Goal: Information Seeking & Learning: Learn about a topic

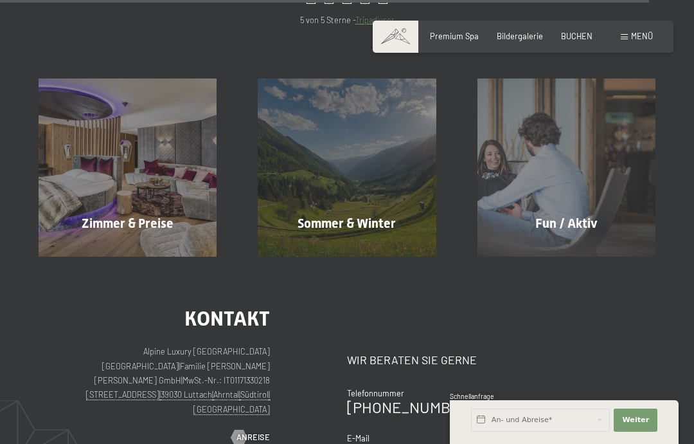
scroll to position [4235, 0]
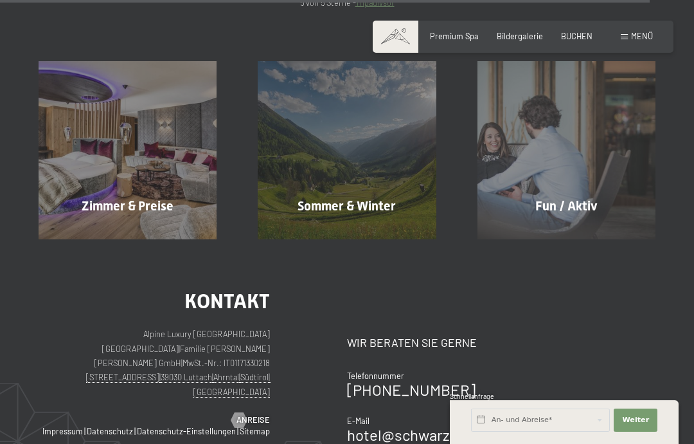
click at [147, 198] on span "Zimmer & Preise" at bounding box center [128, 205] width 92 height 15
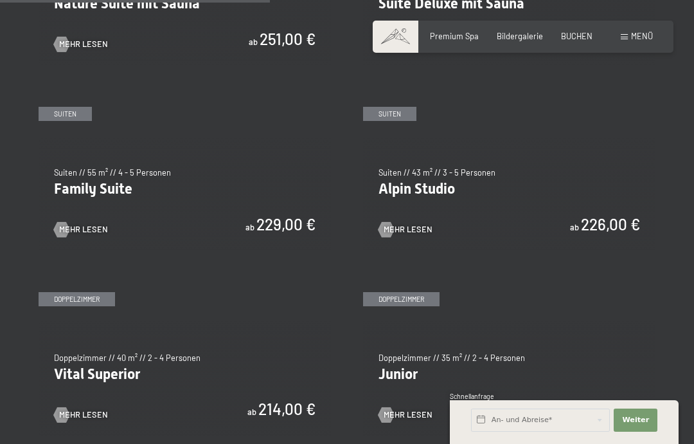
scroll to position [1155, 0]
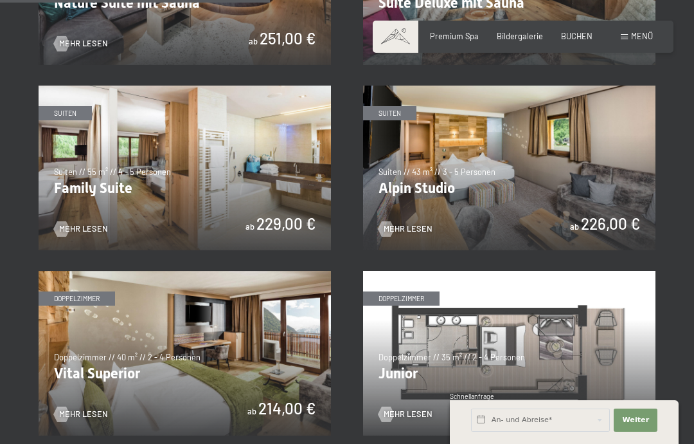
click at [92, 223] on span "Mehr Lesen" at bounding box center [83, 229] width 49 height 12
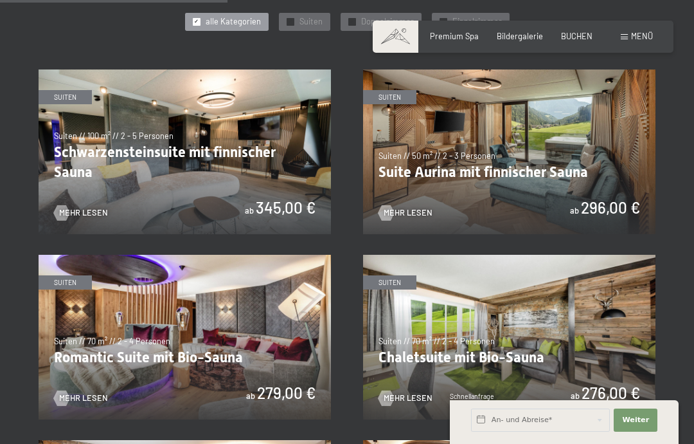
scroll to position [955, 0]
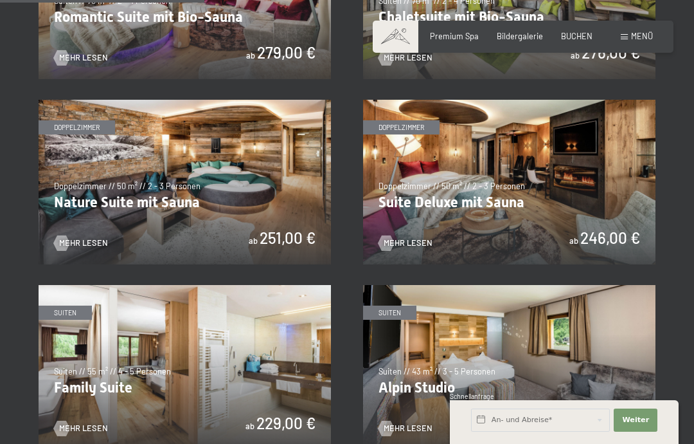
click at [420, 249] on span "Mehr Lesen" at bounding box center [408, 243] width 49 height 12
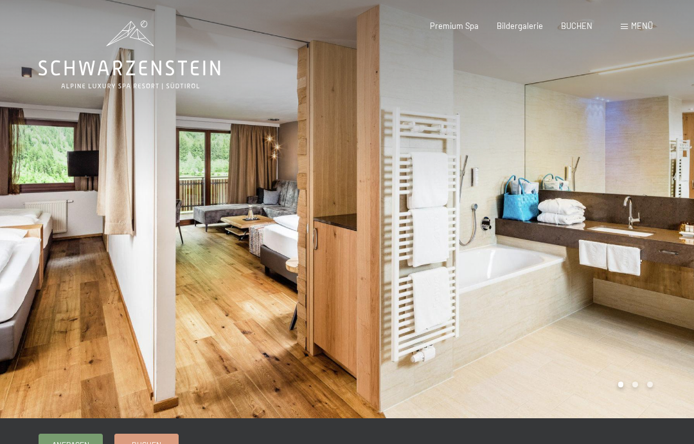
scroll to position [4, 0]
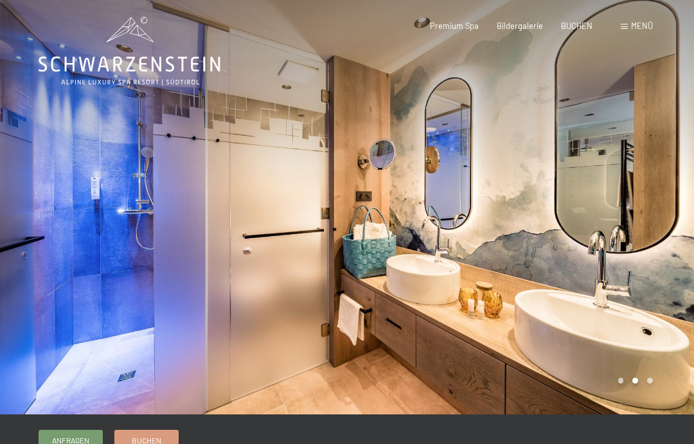
click at [22, 182] on div at bounding box center [173, 205] width 347 height 418
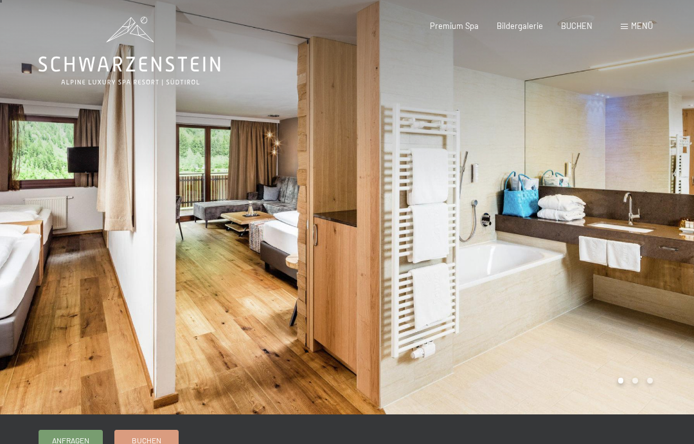
click at [19, 184] on div at bounding box center [173, 205] width 347 height 418
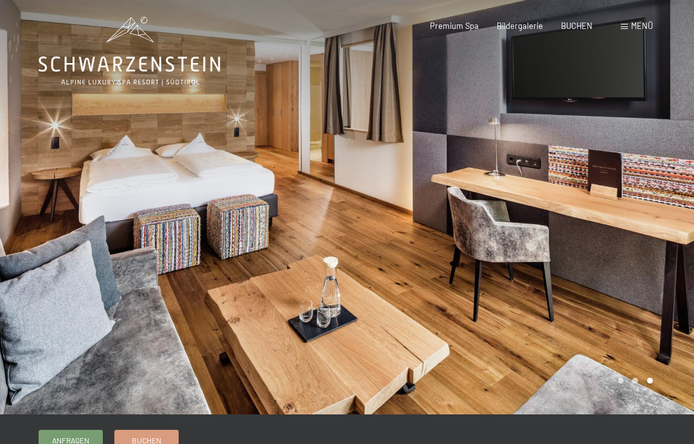
click at [19, 179] on div at bounding box center [173, 205] width 347 height 418
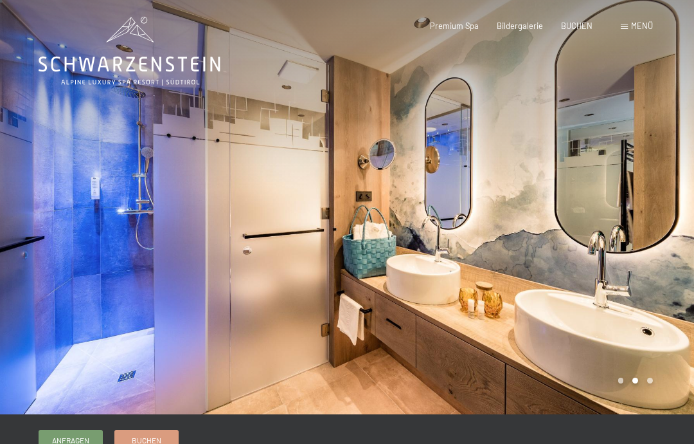
click at [19, 183] on div at bounding box center [173, 205] width 347 height 418
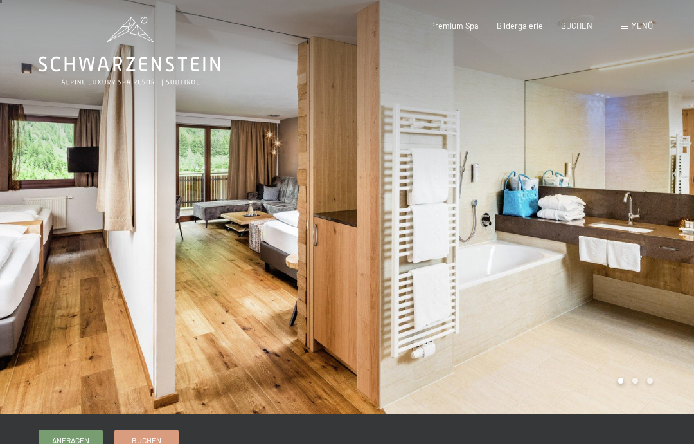
click at [21, 184] on div at bounding box center [173, 205] width 347 height 418
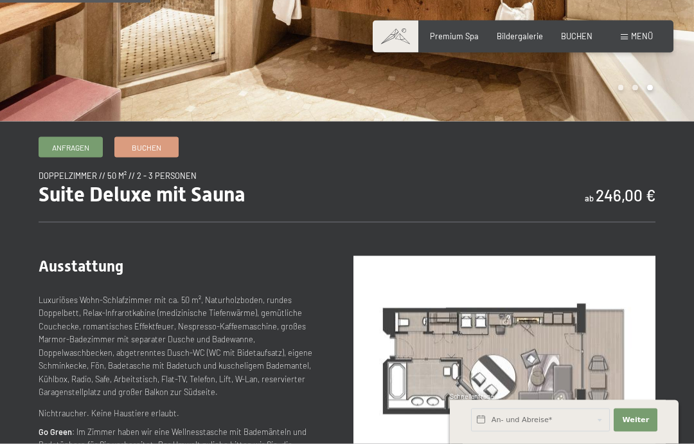
scroll to position [294, 0]
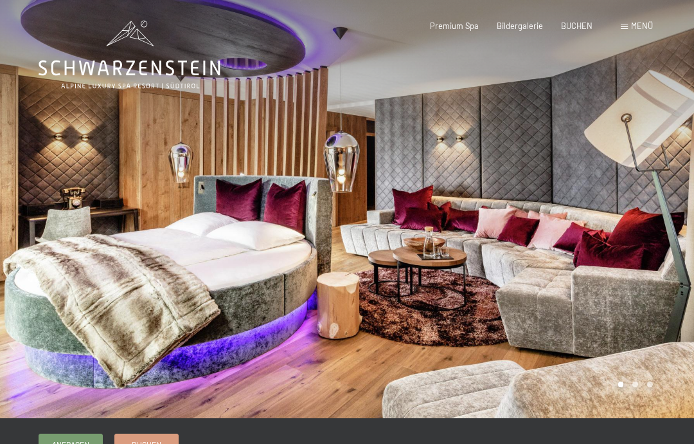
click at [247, 357] on div at bounding box center [173, 209] width 347 height 418
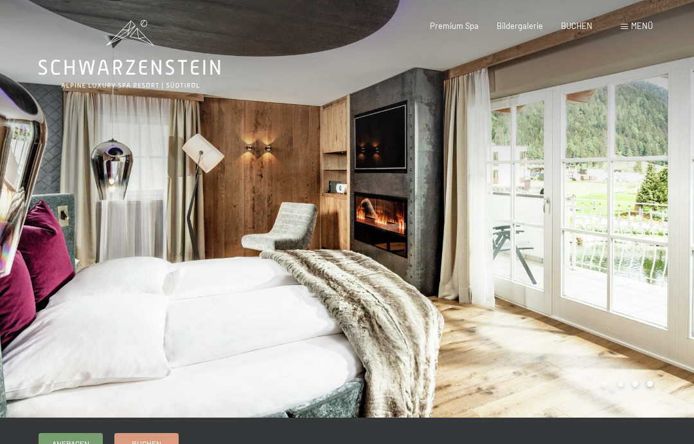
scroll to position [12, 0]
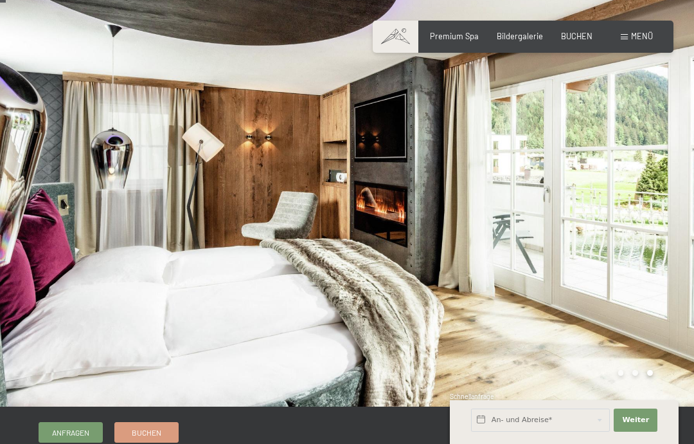
click at [19, 181] on div at bounding box center [173, 197] width 347 height 418
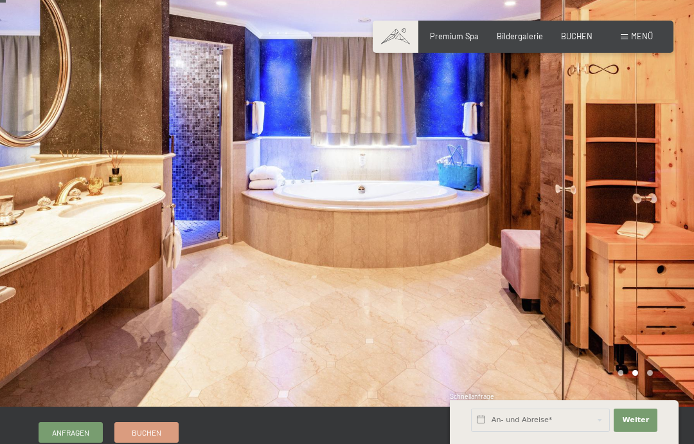
click at [22, 181] on div at bounding box center [173, 197] width 347 height 418
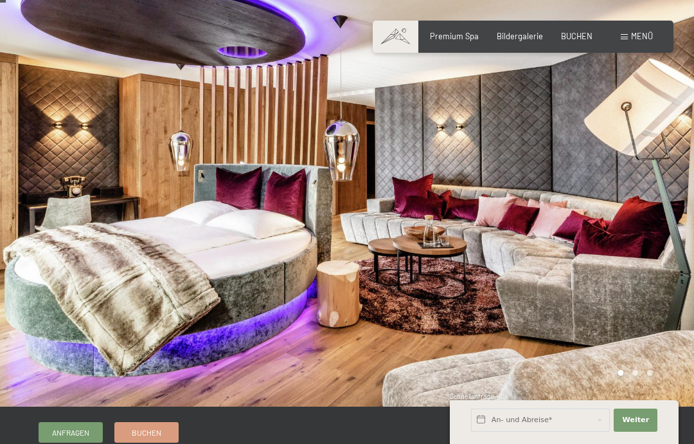
click at [32, 179] on div at bounding box center [173, 197] width 347 height 418
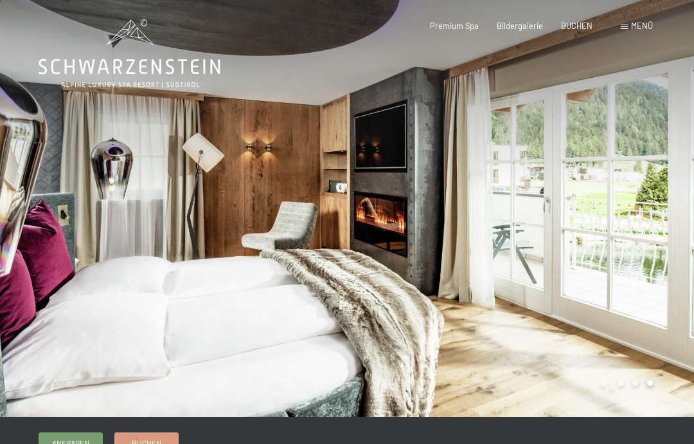
scroll to position [0, 0]
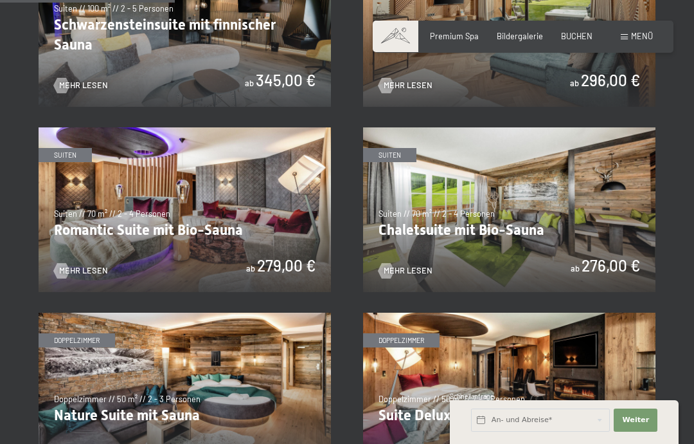
scroll to position [755, 0]
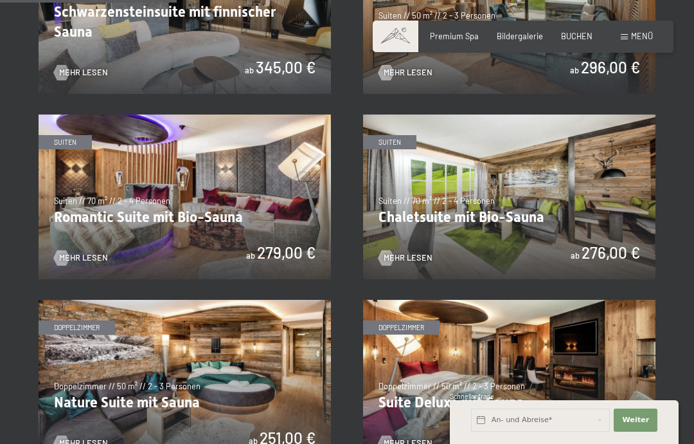
click at [421, 252] on span "Mehr Lesen" at bounding box center [408, 258] width 49 height 12
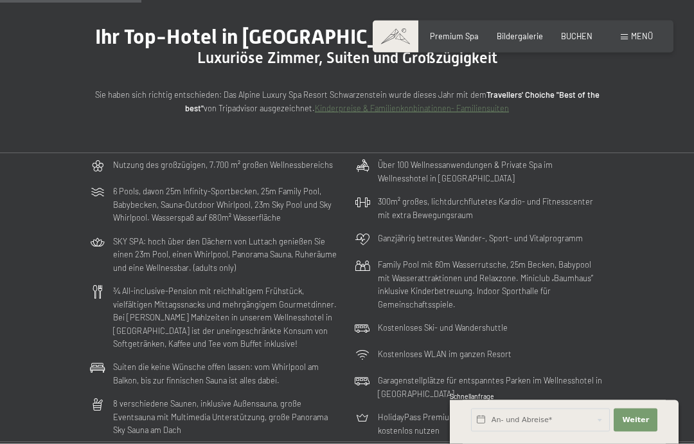
scroll to position [609, 0]
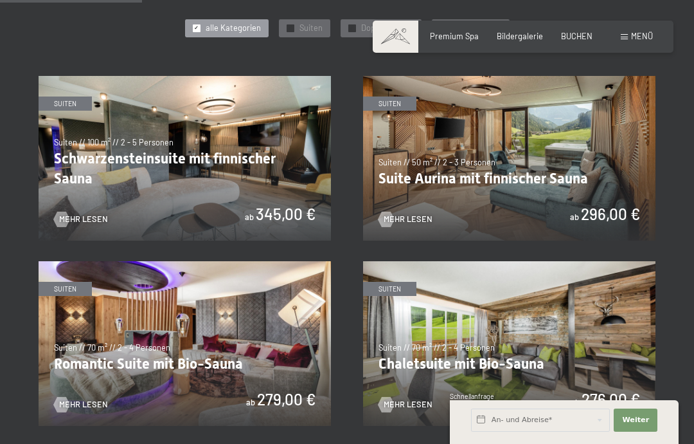
click at [415, 213] on link "Mehr Lesen" at bounding box center [406, 219] width 54 height 12
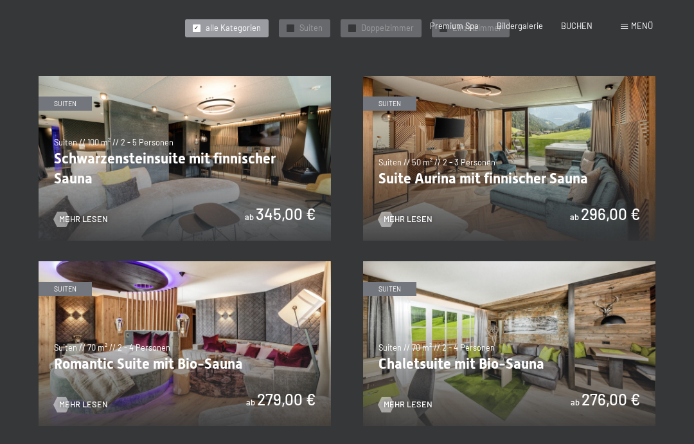
scroll to position [0, 0]
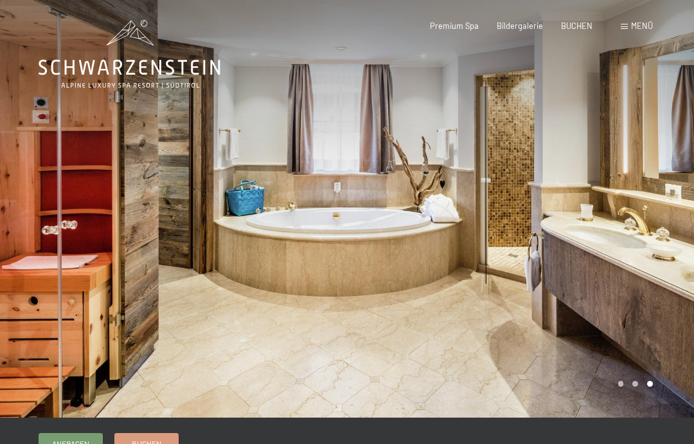
scroll to position [2, 0]
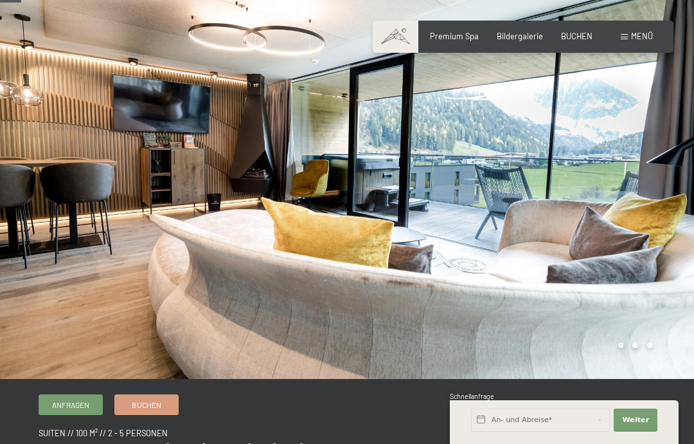
scroll to position [35, 0]
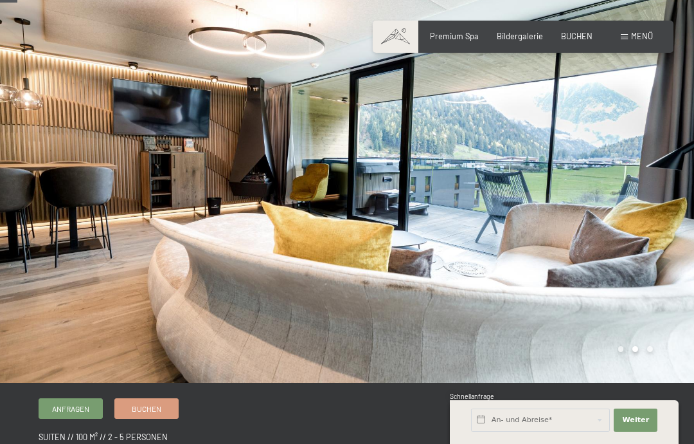
click at [528, 37] on span "Bildergalerie" at bounding box center [520, 36] width 46 height 10
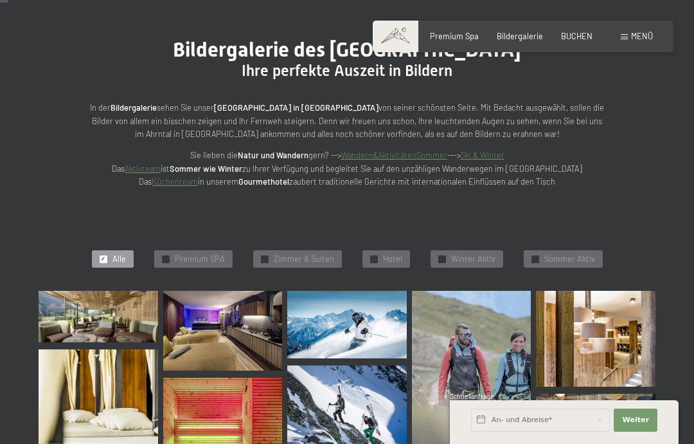
scroll to position [128, 0]
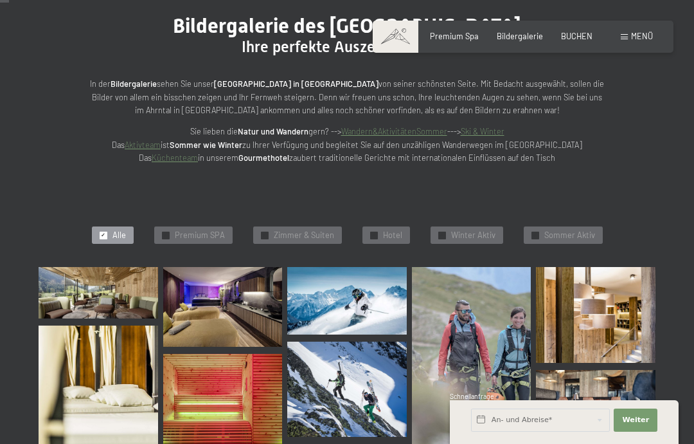
click at [321, 233] on span "Zimmer & Suiten" at bounding box center [304, 235] width 60 height 12
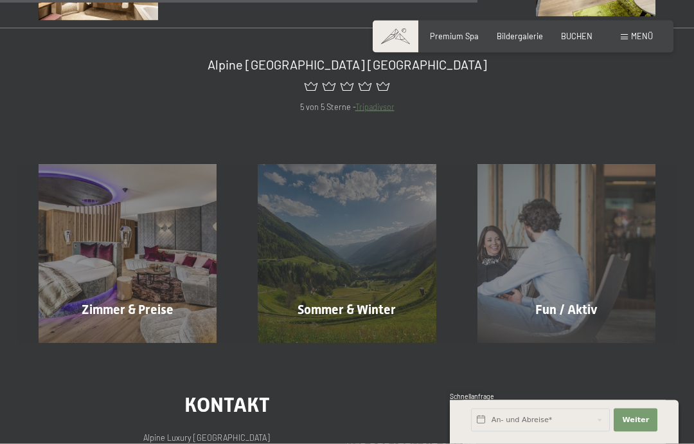
scroll to position [787, 0]
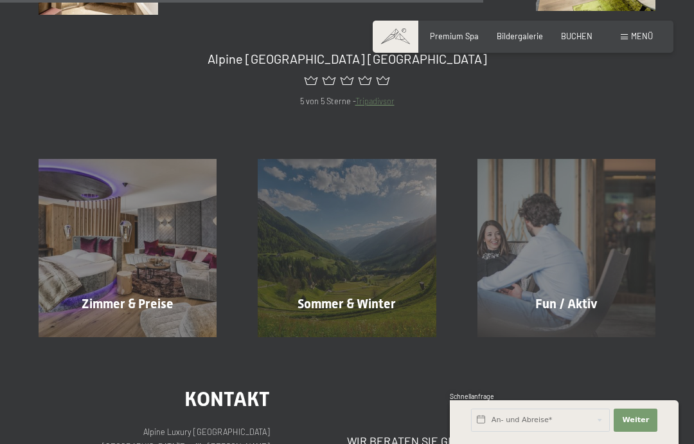
click at [164, 296] on span "Zimmer & Preise" at bounding box center [128, 303] width 92 height 15
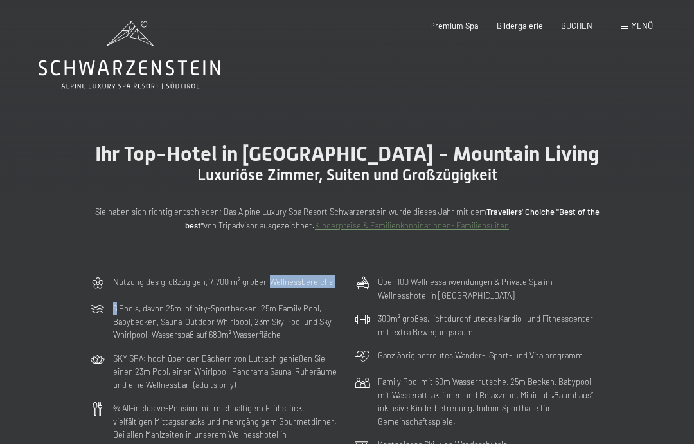
click at [643, 292] on div "Nutzung des großzügigen, 7.700 m² großen Wellnessbereichs 6 Pools, davon 25m In…" at bounding box center [347, 414] width 694 height 289
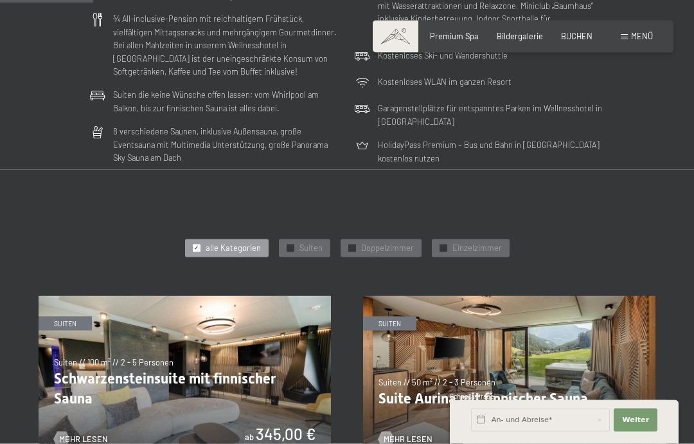
scroll to position [390, 0]
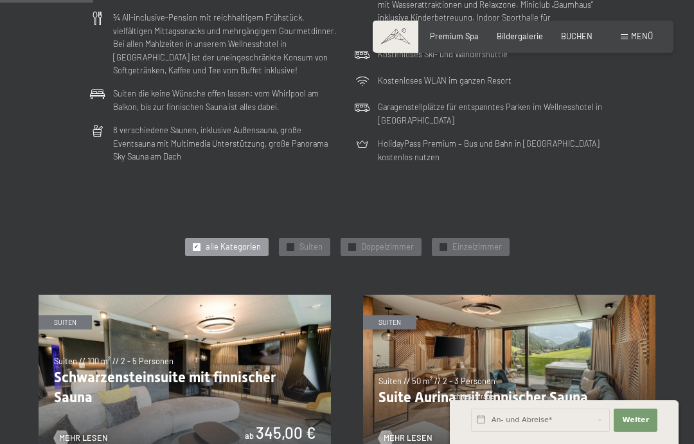
click at [312, 243] on span "Suiten" at bounding box center [311, 247] width 23 height 12
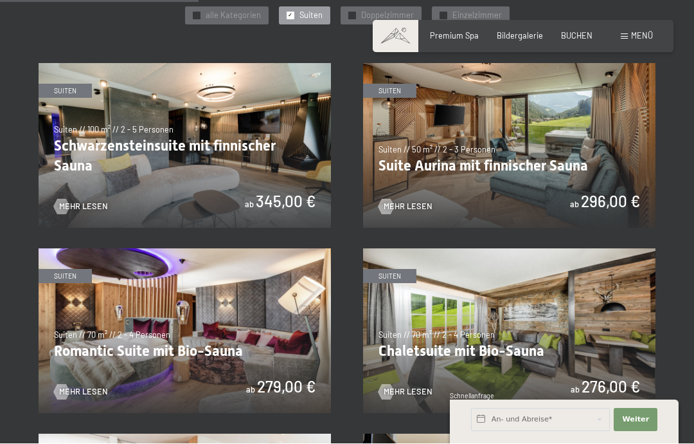
scroll to position [622, 0]
click at [213, 337] on img at bounding box center [185, 330] width 292 height 165
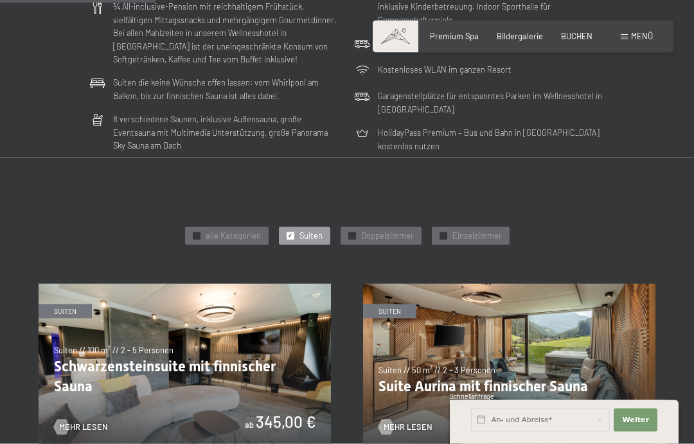
scroll to position [499, 0]
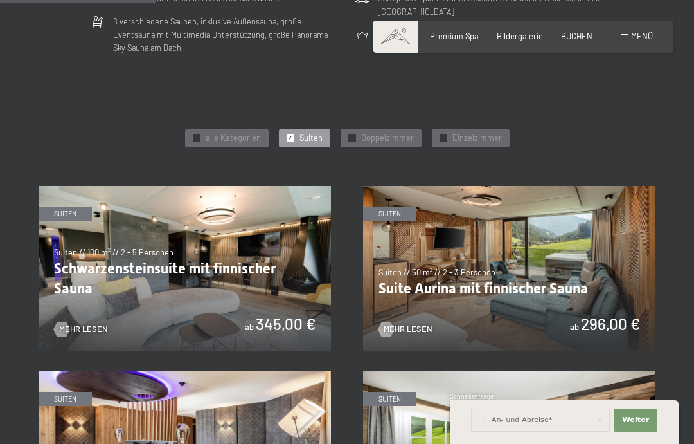
click at [537, 291] on img at bounding box center [509, 268] width 292 height 165
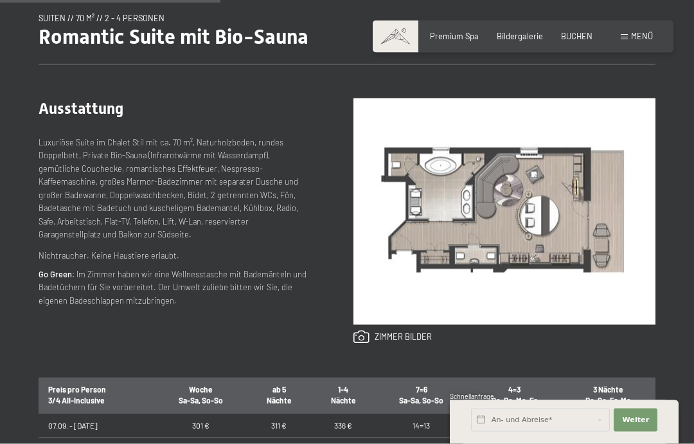
scroll to position [451, 0]
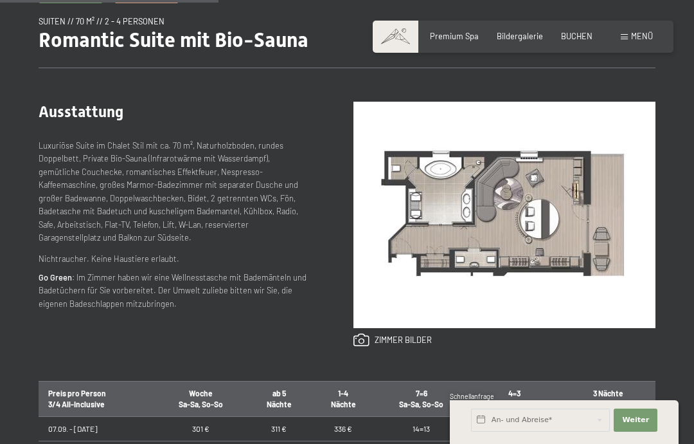
click at [396, 341] on link at bounding box center [393, 340] width 78 height 14
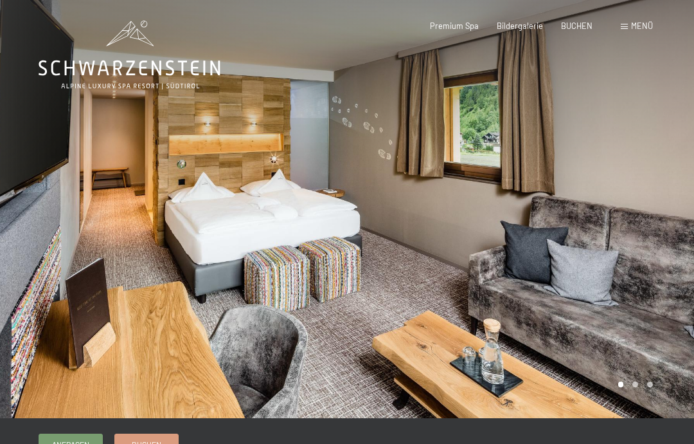
click at [528, 30] on div "Bildergalerie" at bounding box center [520, 27] width 46 height 12
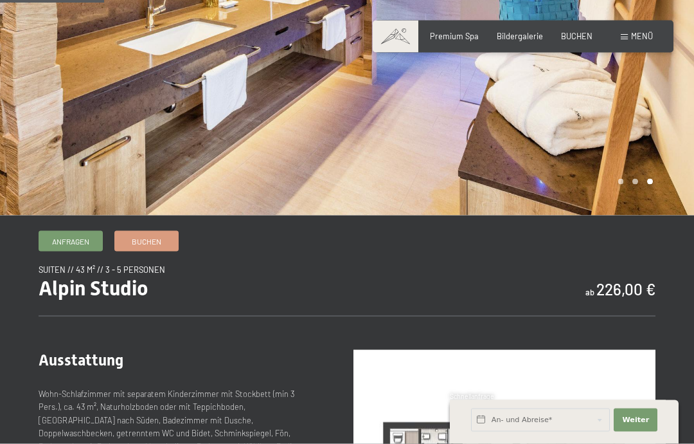
scroll to position [195, 0]
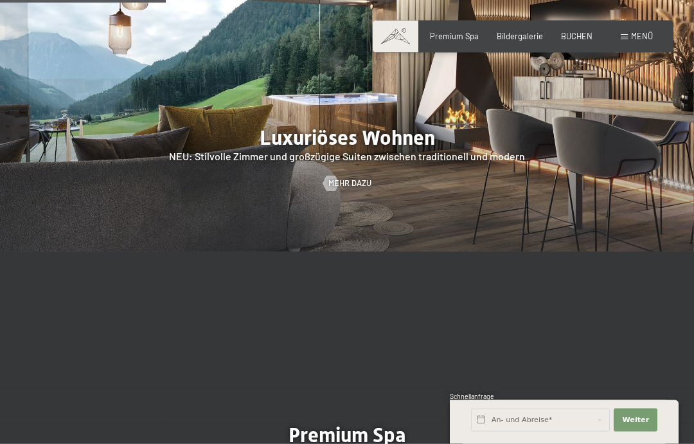
scroll to position [1156, 0]
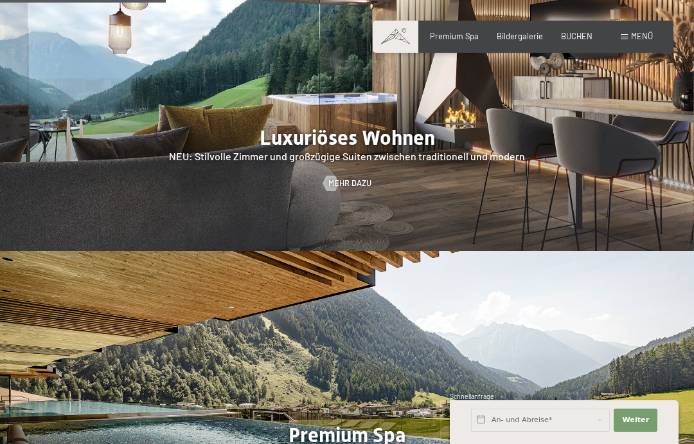
click at [352, 189] on span "Mehr dazu" at bounding box center [349, 183] width 43 height 12
